Goal: Task Accomplishment & Management: Manage account settings

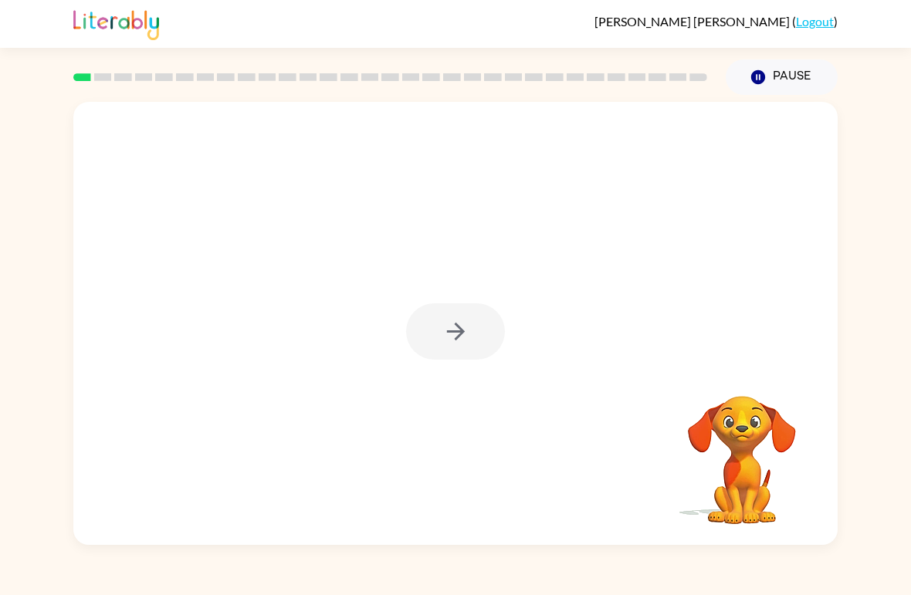
click at [472, 349] on div at bounding box center [455, 331] width 99 height 56
click at [780, 69] on button "Pause Pause" at bounding box center [782, 77] width 112 height 36
click at [820, 27] on link "Logout" at bounding box center [815, 21] width 38 height 15
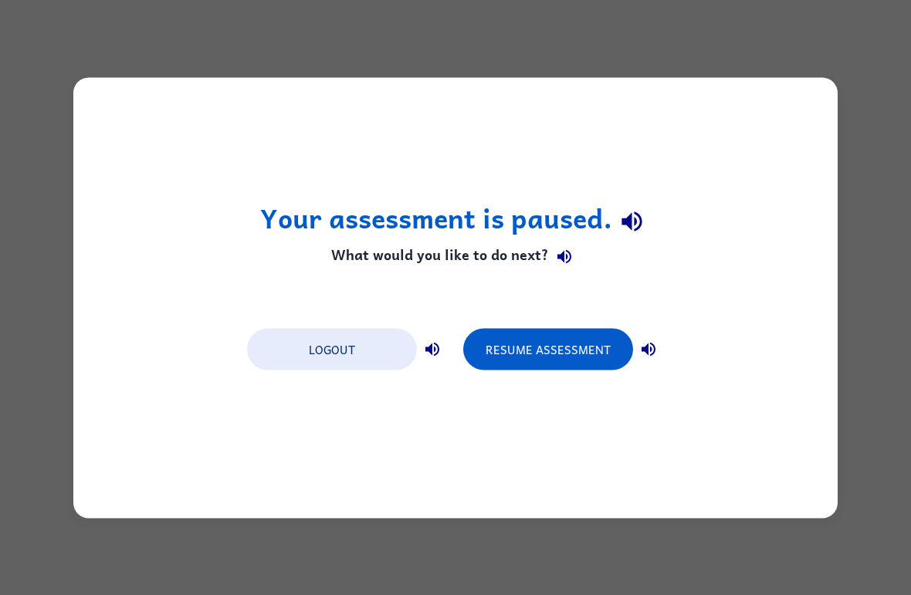
click at [585, 358] on button "Resume Assessment" at bounding box center [548, 349] width 170 height 42
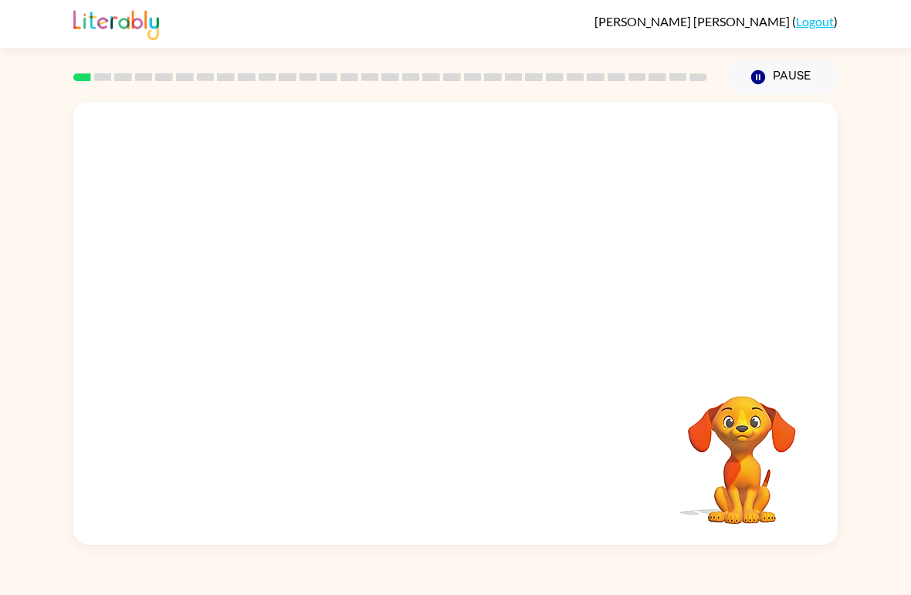
click at [810, 15] on link "Logout" at bounding box center [815, 21] width 38 height 15
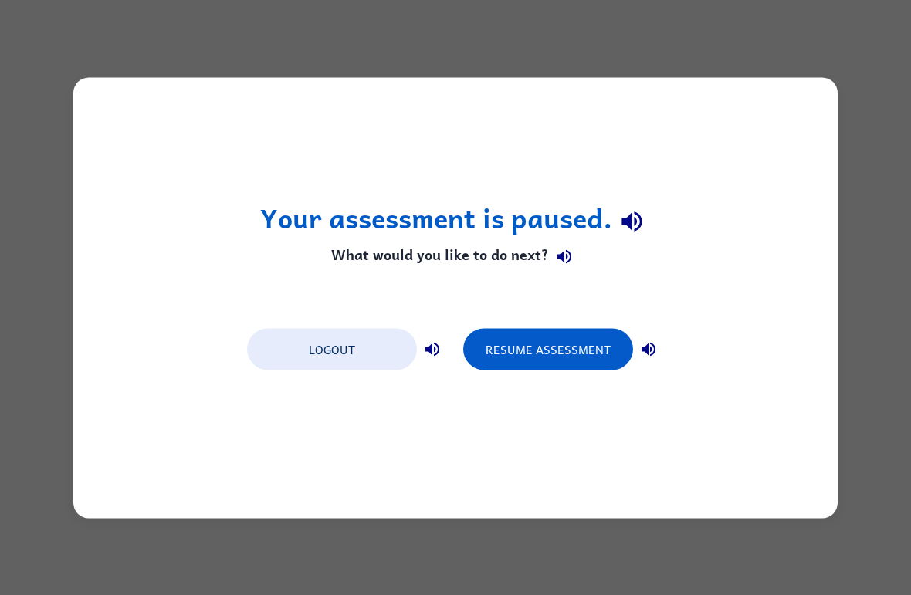
click at [364, 346] on button "Logout" at bounding box center [332, 349] width 170 height 42
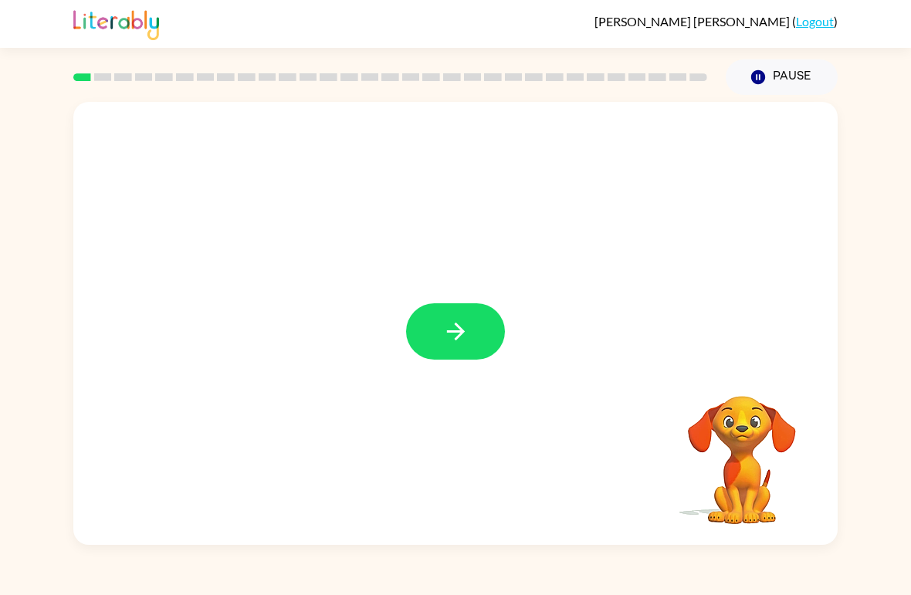
click at [476, 317] on button "button" at bounding box center [455, 331] width 99 height 56
click at [816, 25] on link "Logout" at bounding box center [815, 21] width 38 height 15
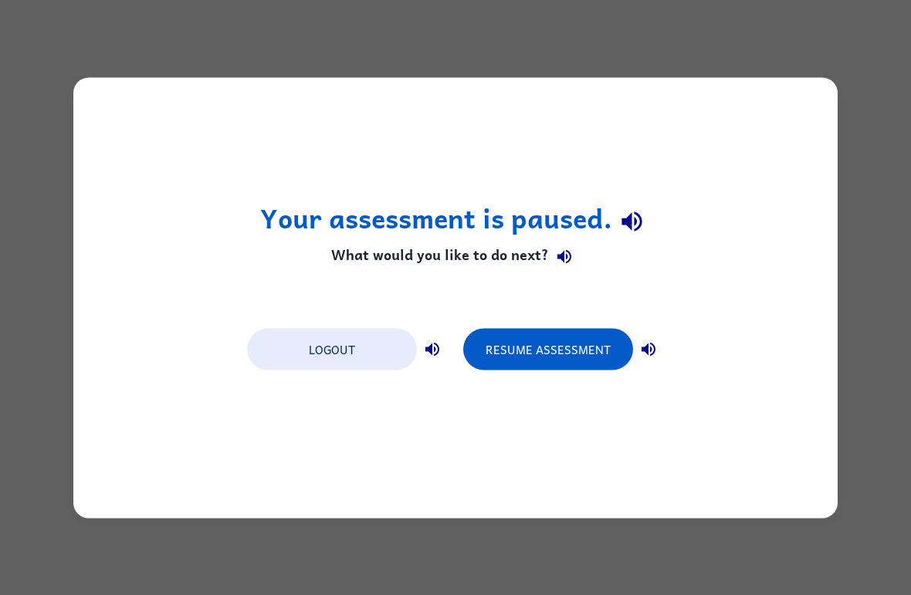
click at [600, 369] on button "Resume Assessment" at bounding box center [548, 349] width 170 height 42
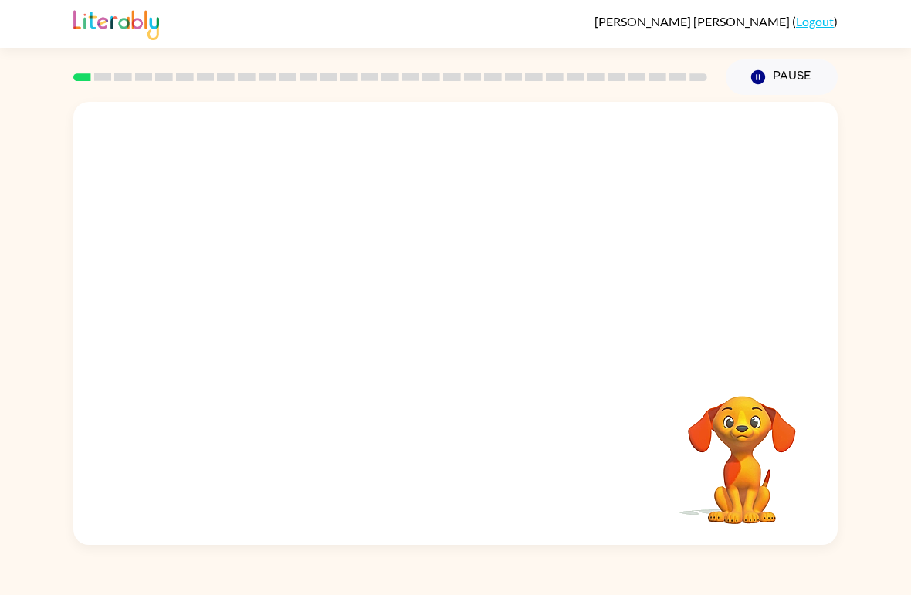
click at [787, 39] on div "[PERSON_NAME] ( Logout )" at bounding box center [455, 24] width 764 height 48
click at [800, 24] on link "Logout" at bounding box center [815, 21] width 38 height 15
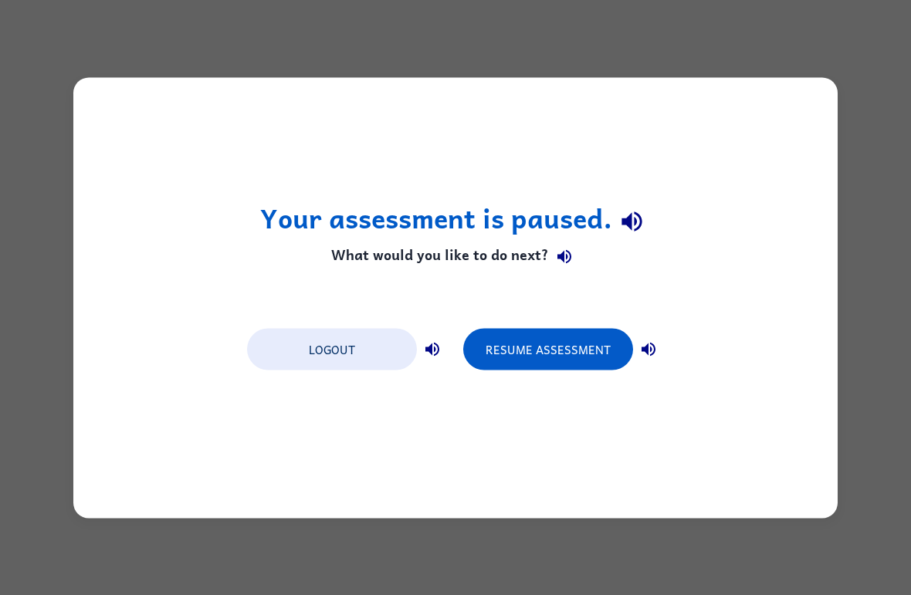
click at [316, 369] on button "Logout" at bounding box center [332, 349] width 170 height 42
